Goal: Task Accomplishment & Management: Manage account settings

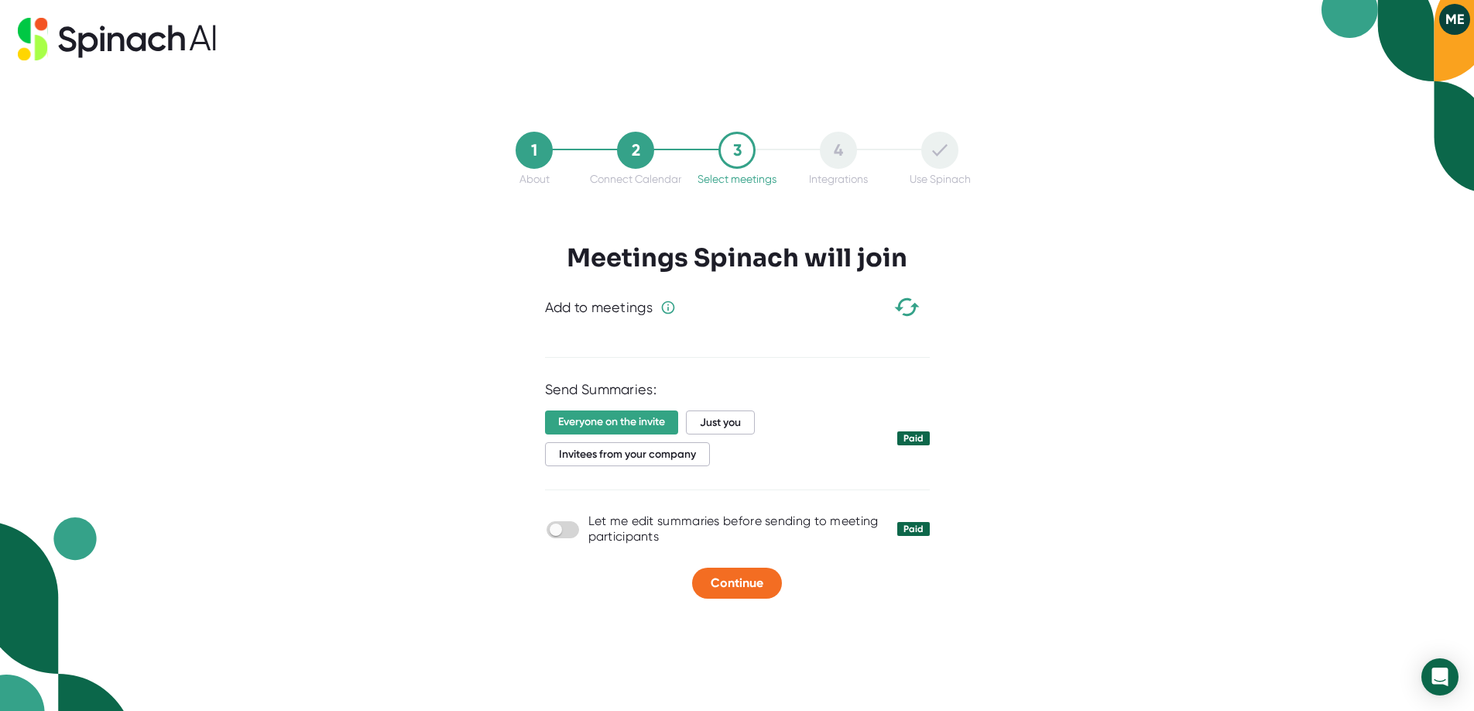
click at [1067, 372] on div "1 About 2 Connect Calendar 3 Select meetings 4 Integrations Use Spinach Meeting…" at bounding box center [737, 355] width 1474 height 711
click at [717, 417] on span "Just you" at bounding box center [720, 422] width 69 height 24
click at [644, 306] on div "Add to meetings" at bounding box center [599, 308] width 108 height 18
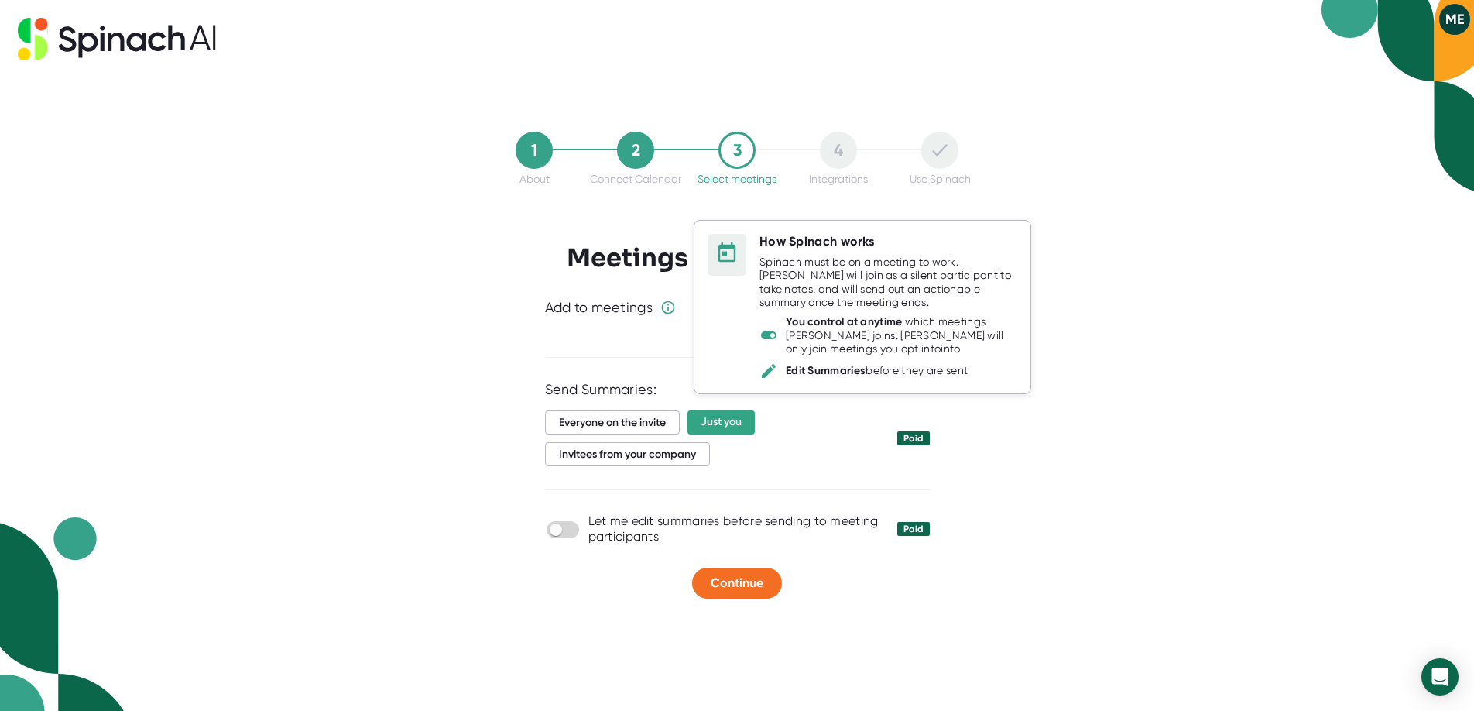
click at [670, 306] on icon at bounding box center [667, 307] width 15 height 15
drag, startPoint x: 680, startPoint y: 332, endPoint x: 713, endPoint y: 430, distance: 103.5
click at [682, 332] on div "How Spinach works Spinach must be on a meeting to work. [PERSON_NAME] will join…" at bounding box center [810, 307] width 266 height 180
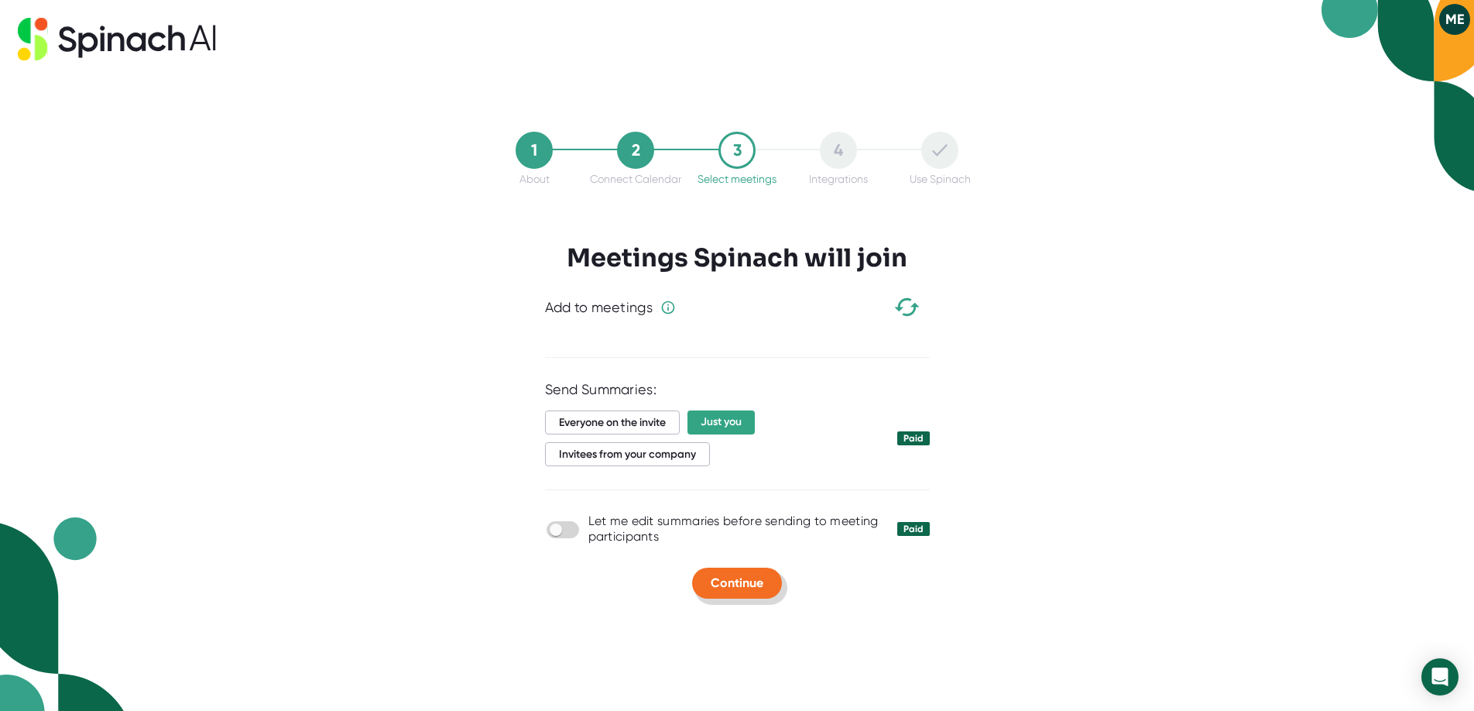
click at [740, 595] on button "Continue" at bounding box center [737, 582] width 90 height 31
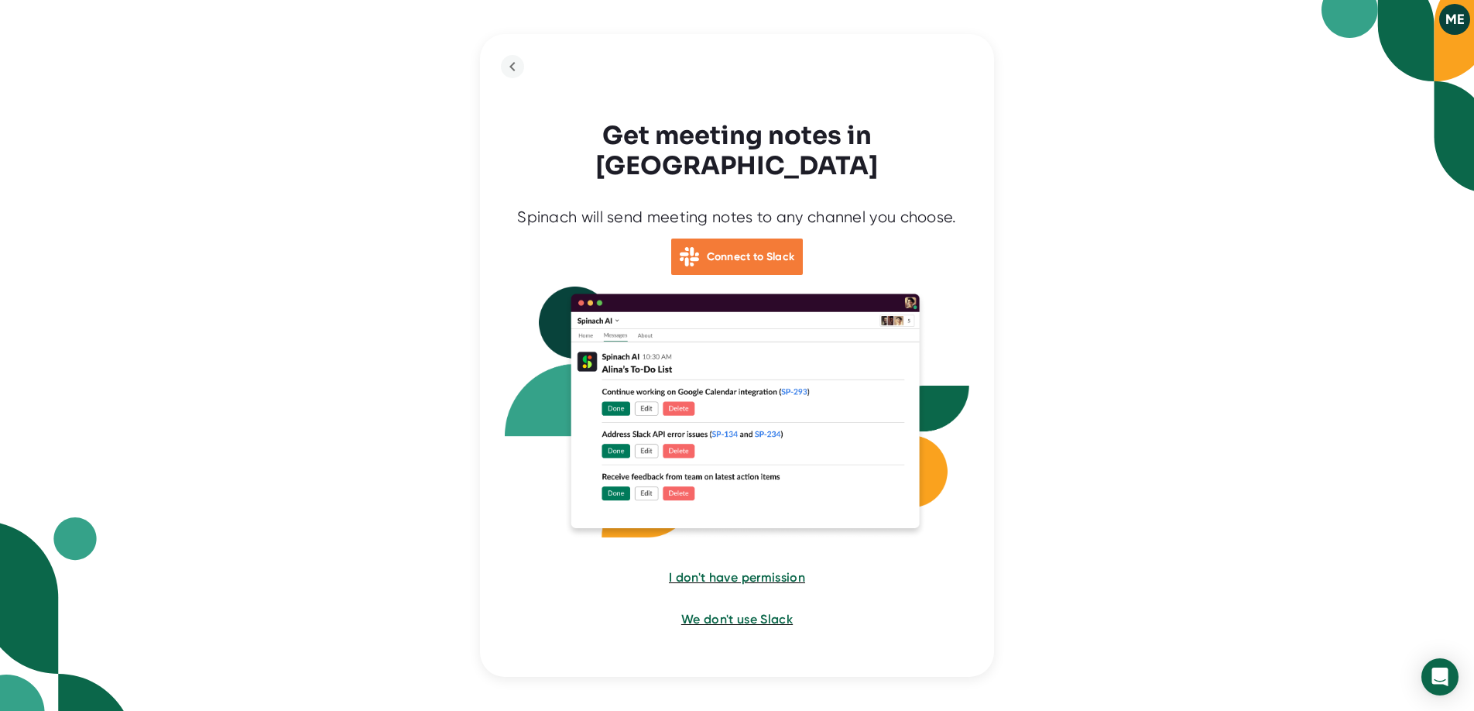
click at [742, 250] on b "Connect to Slack" at bounding box center [751, 256] width 88 height 13
click at [767, 570] on span "I don't have permission" at bounding box center [737, 577] width 138 height 15
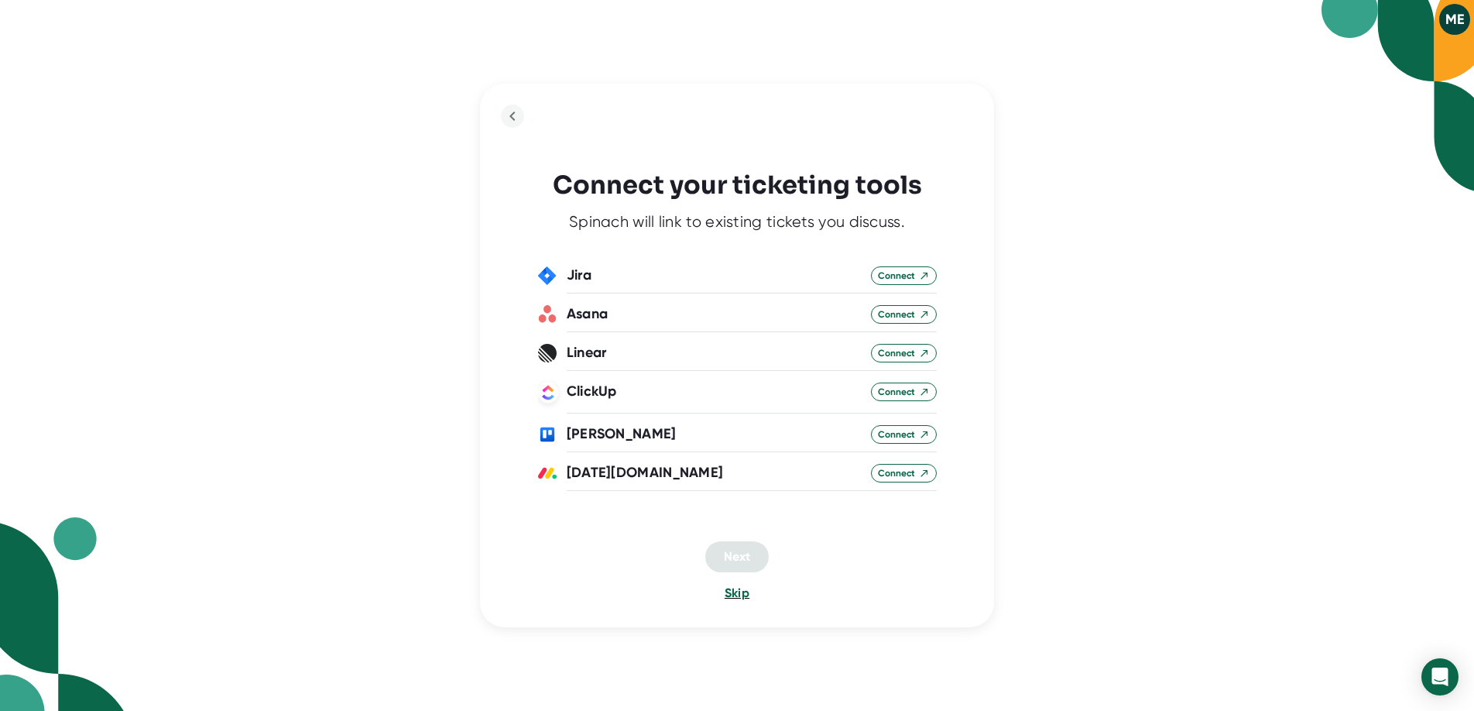
click at [738, 594] on span "Skip" at bounding box center [737, 592] width 25 height 15
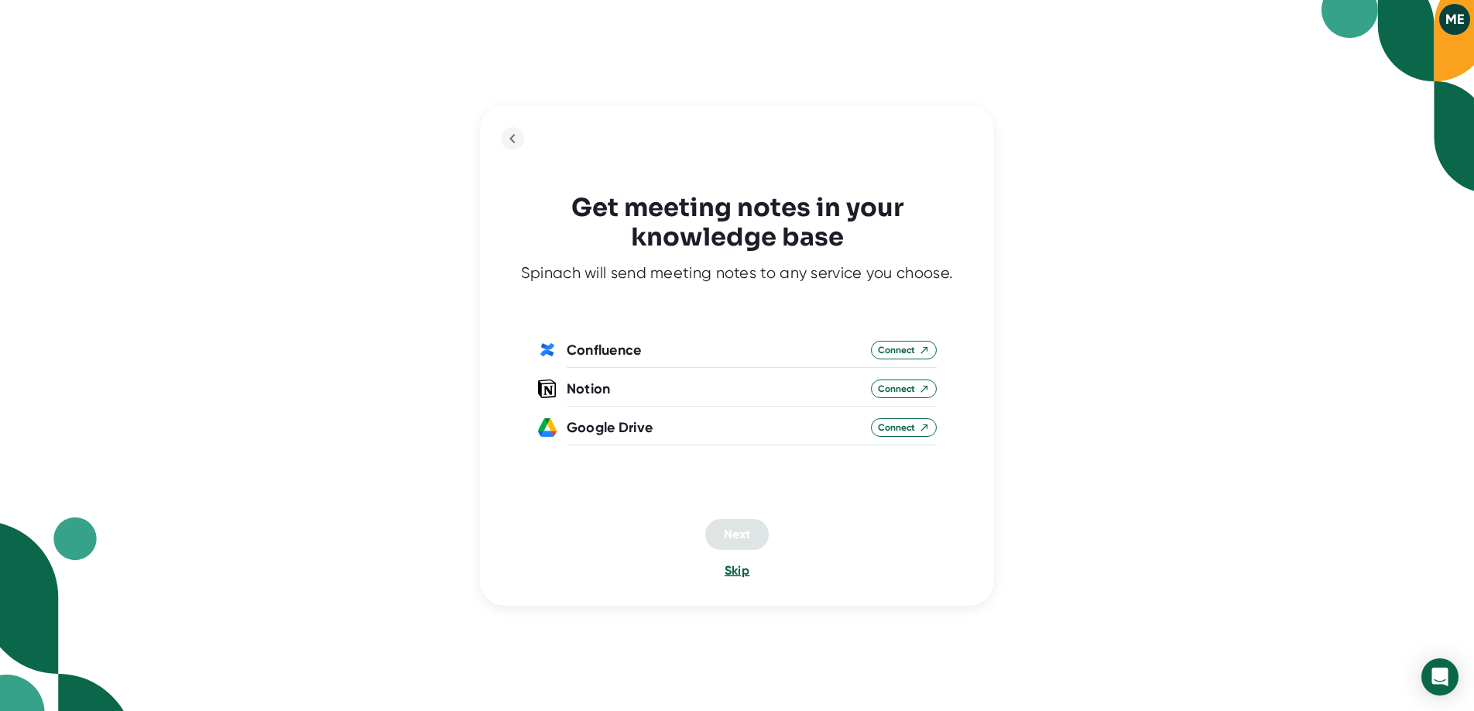
click at [738, 573] on span "Skip" at bounding box center [737, 570] width 25 height 15
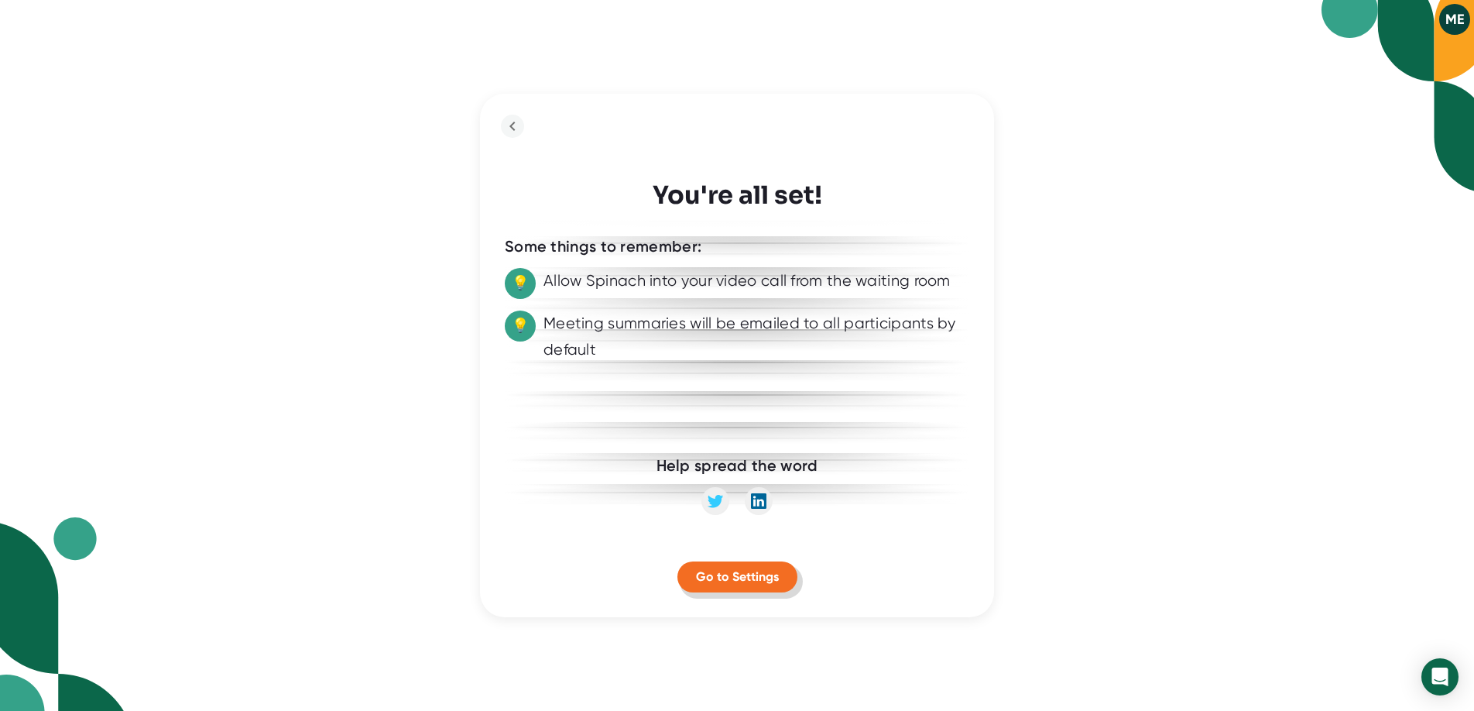
click at [738, 573] on span "Go to Settings" at bounding box center [737, 576] width 83 height 15
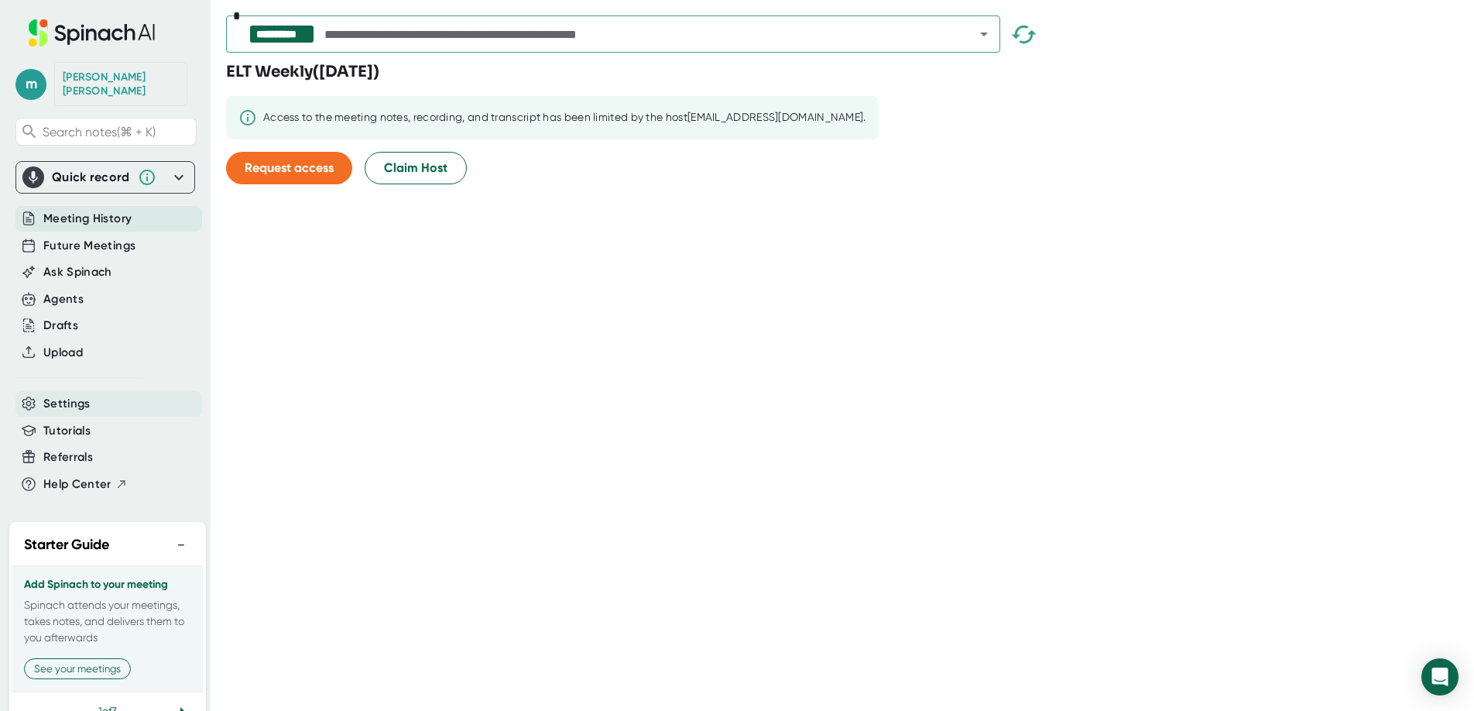
click at [72, 395] on span "Settings" at bounding box center [66, 404] width 47 height 18
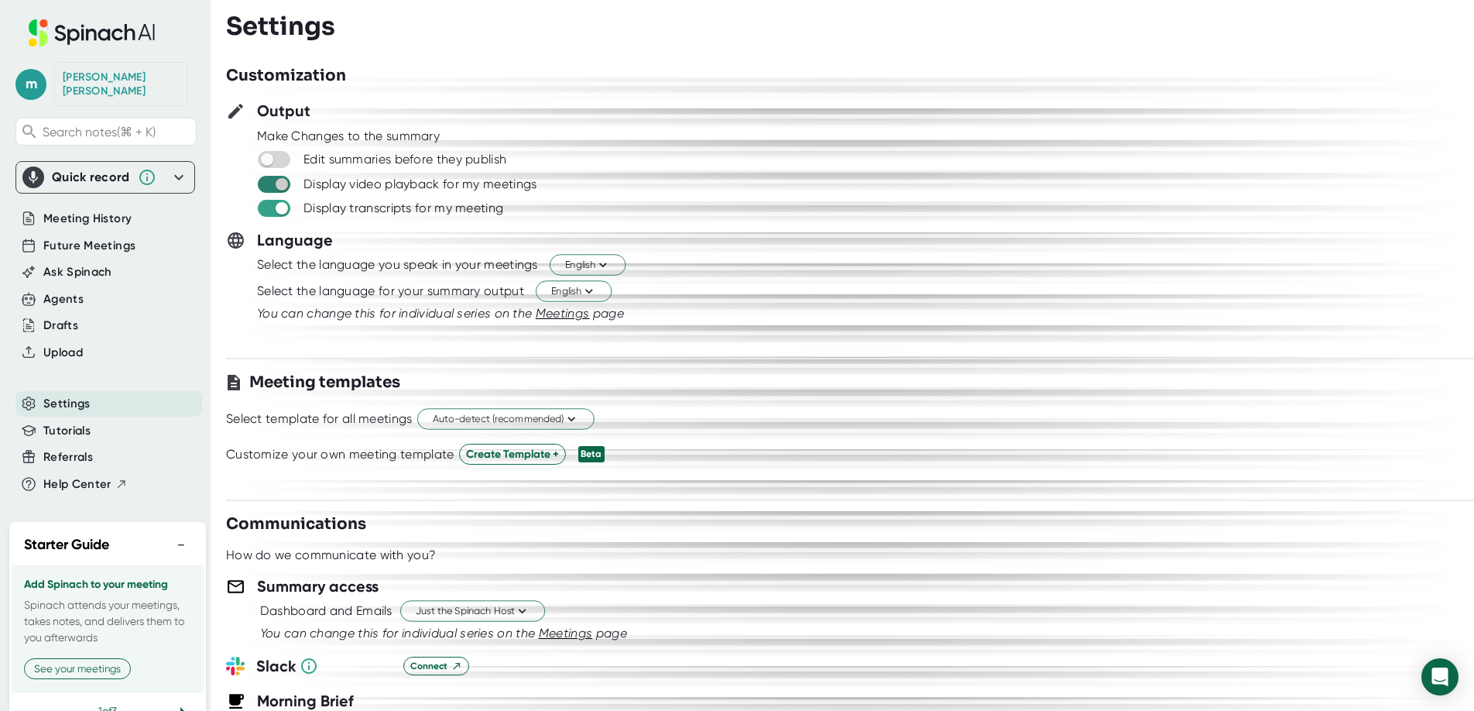
click at [271, 185] on input "checkbox" at bounding box center [281, 184] width 44 height 14
checkbox input "false"
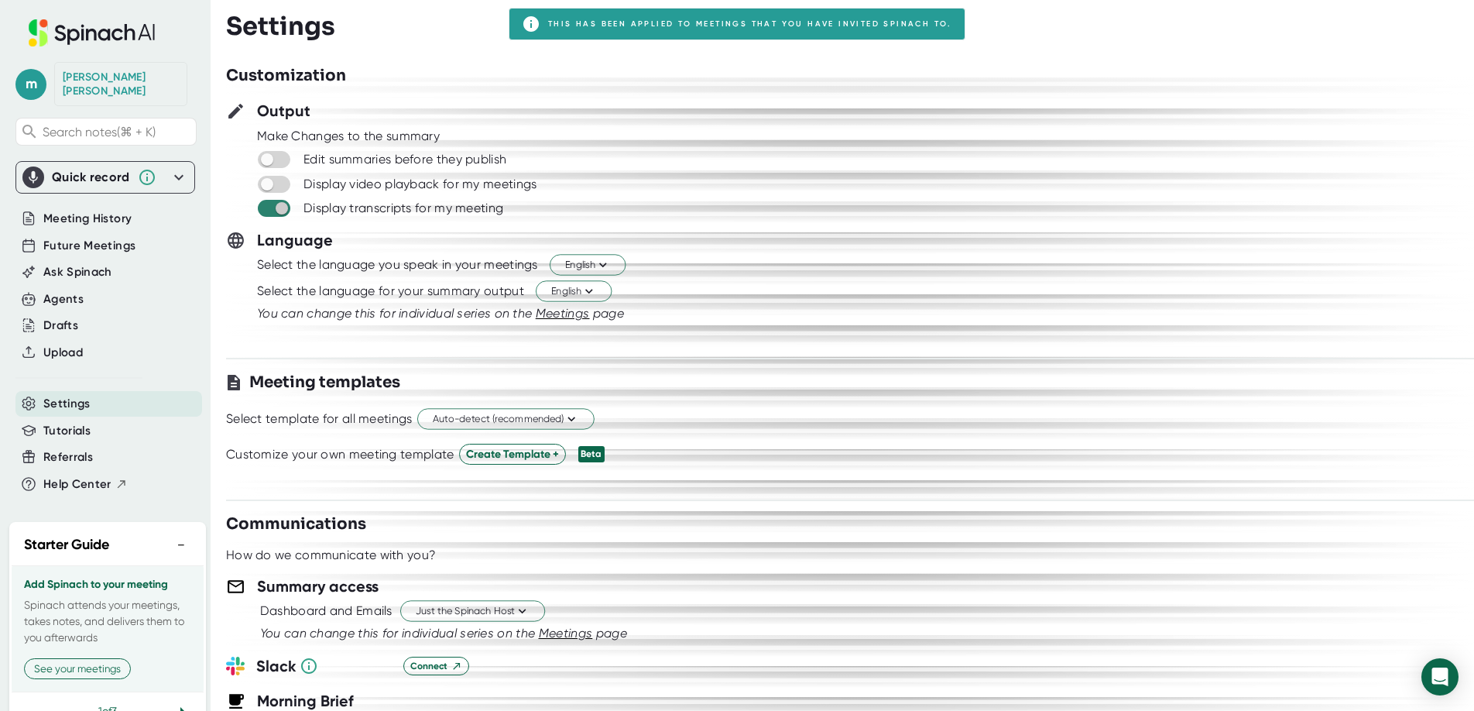
click at [276, 207] on input "checkbox" at bounding box center [281, 208] width 44 height 14
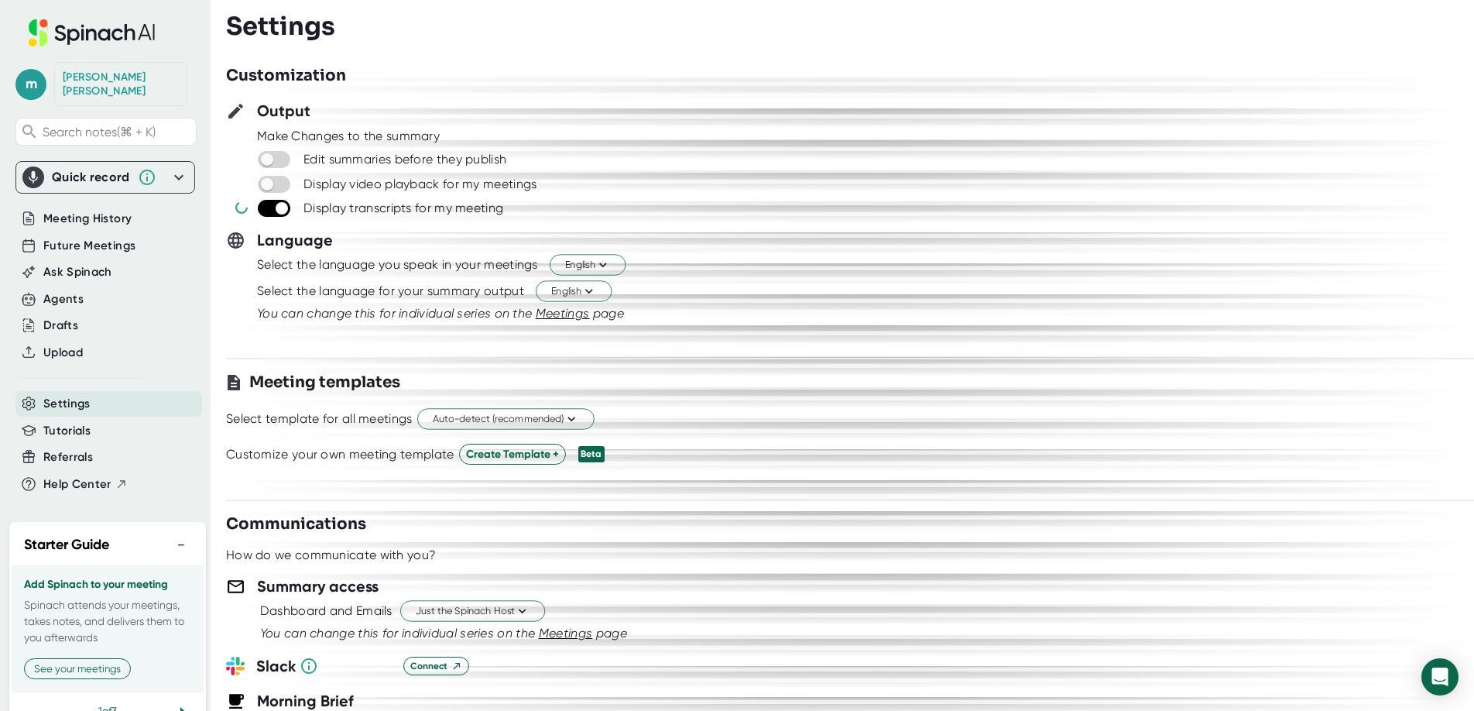
checkbox input "false"
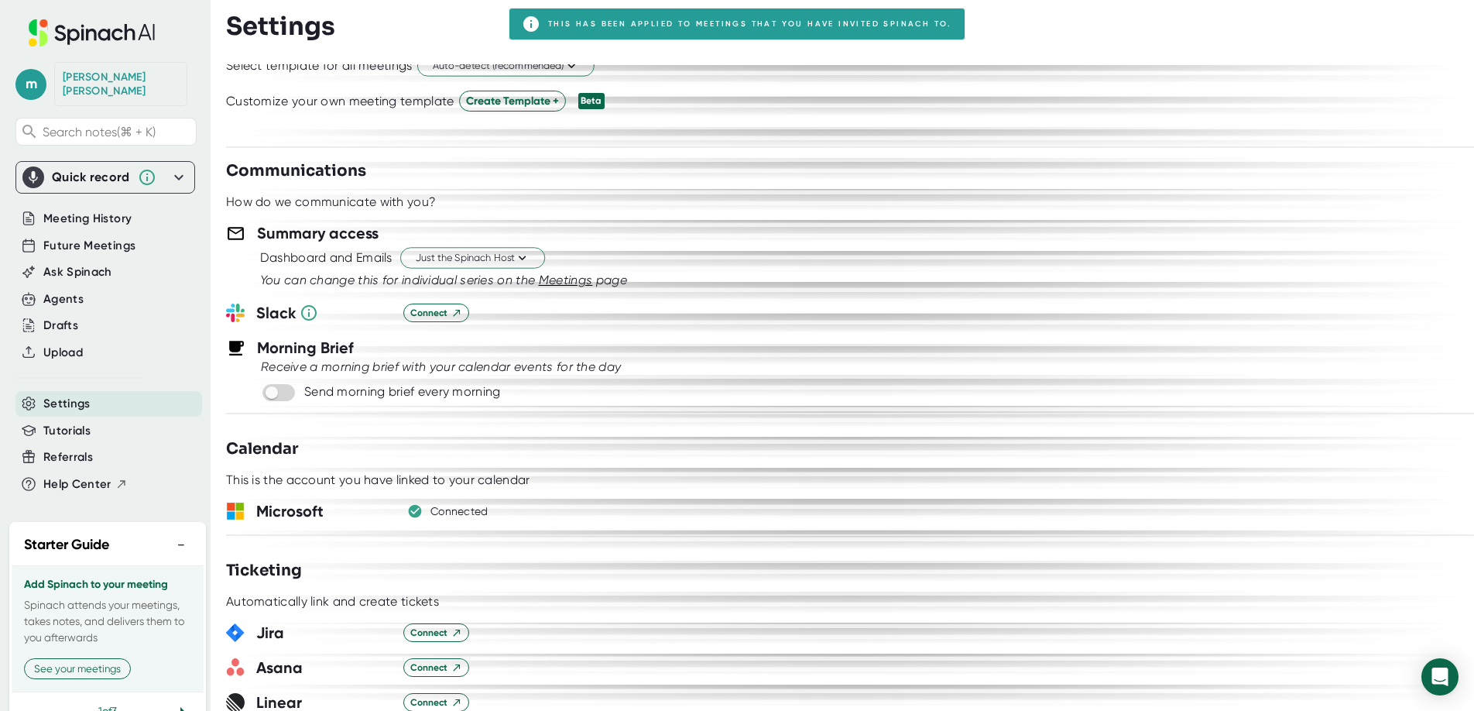
scroll to position [401, 0]
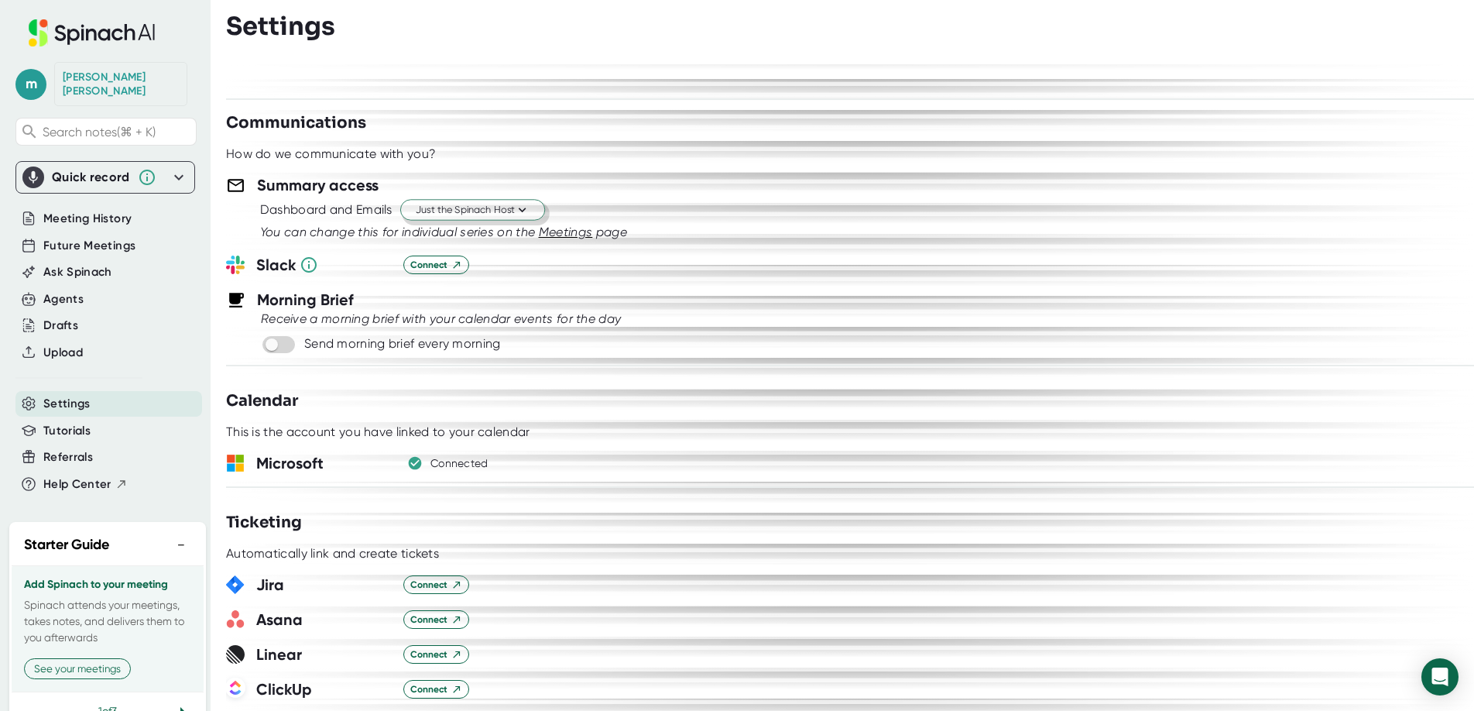
click at [463, 212] on span "Just the Spinach Host" at bounding box center [473, 210] width 114 height 15
click at [463, 212] on div at bounding box center [737, 355] width 1474 height 711
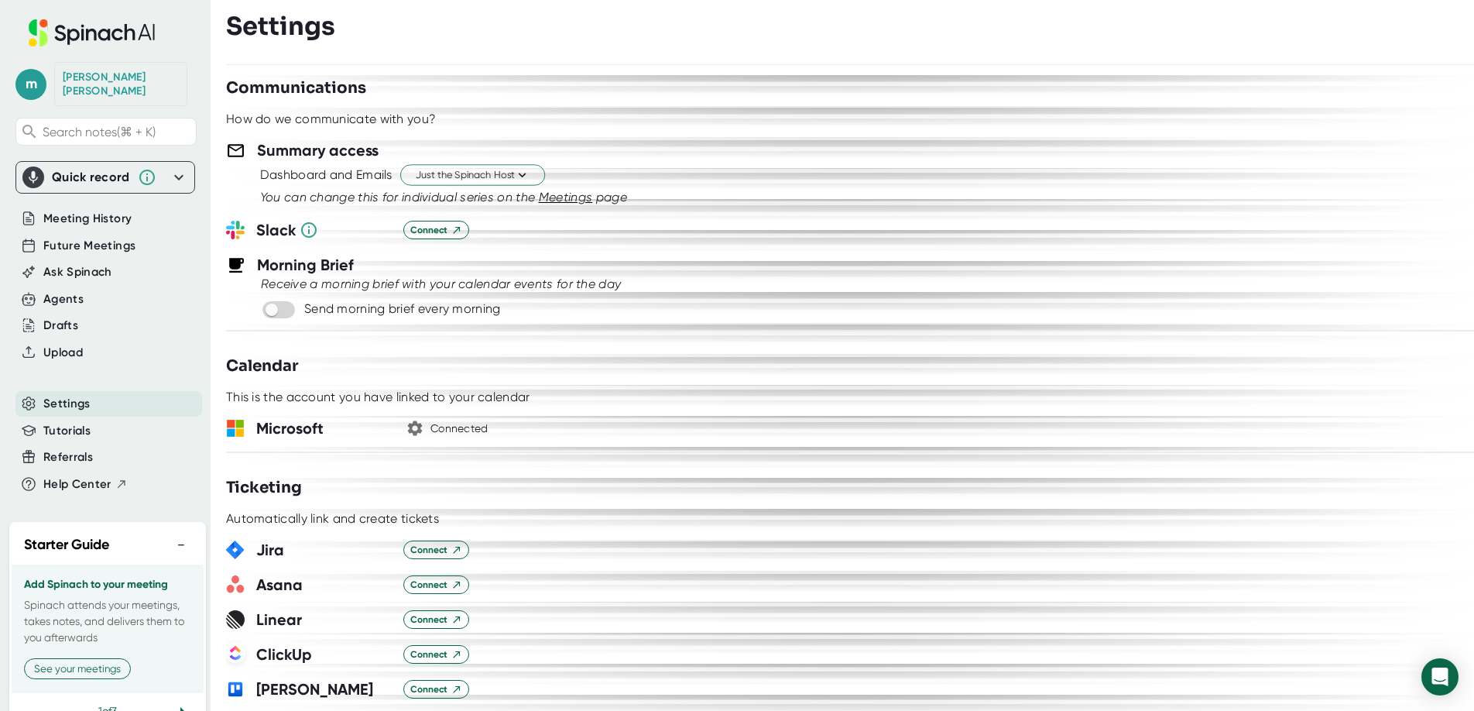
click at [411, 428] on icon "button" at bounding box center [415, 428] width 15 height 15
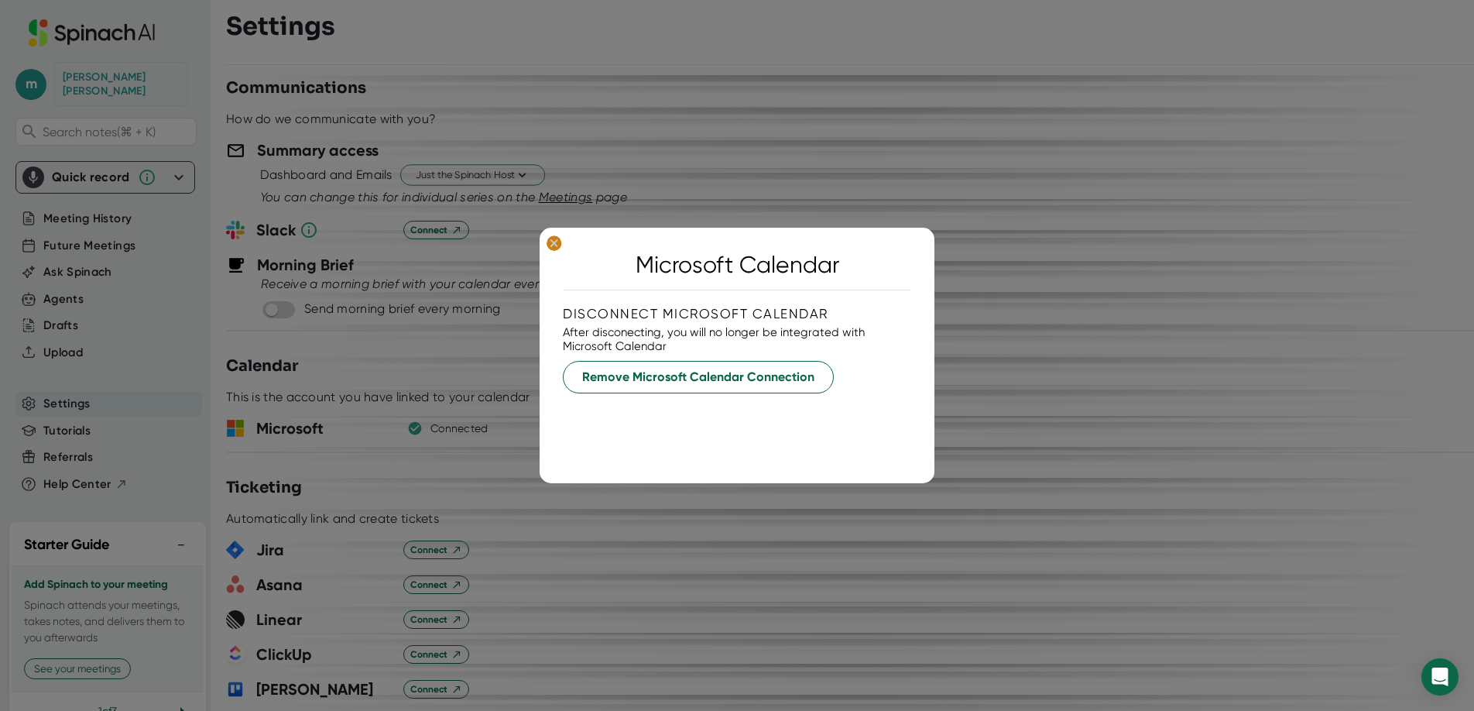
click at [558, 245] on ellipse at bounding box center [553, 242] width 15 height 15
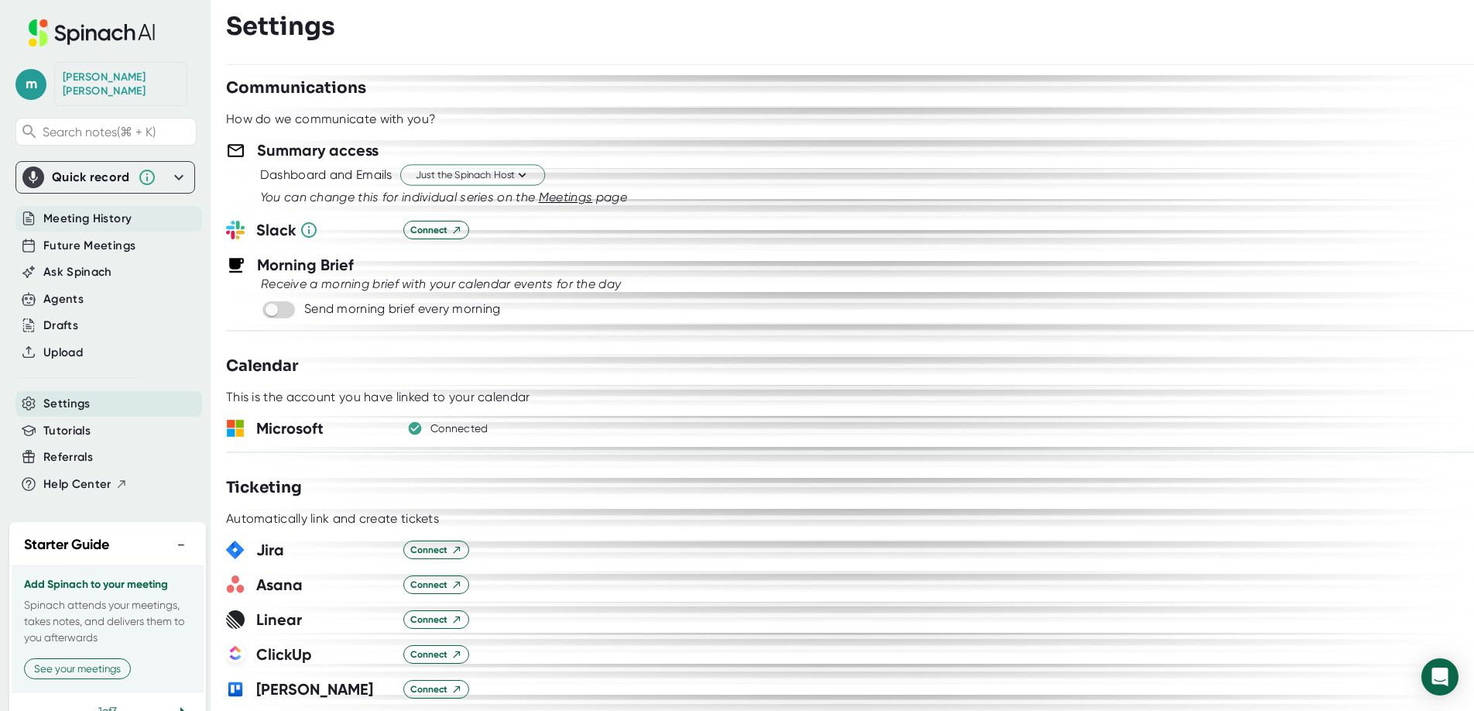
click at [101, 210] on span "Meeting History" at bounding box center [87, 219] width 88 height 18
